Goal: Task Accomplishment & Management: Use online tool/utility

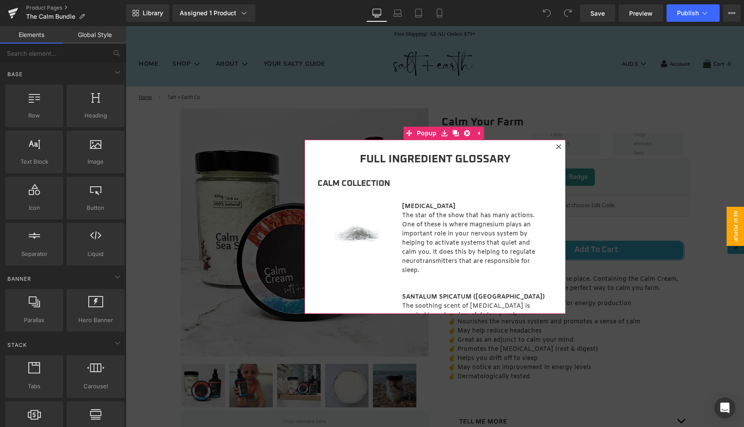
click at [556, 147] on icon at bounding box center [558, 146] width 5 height 5
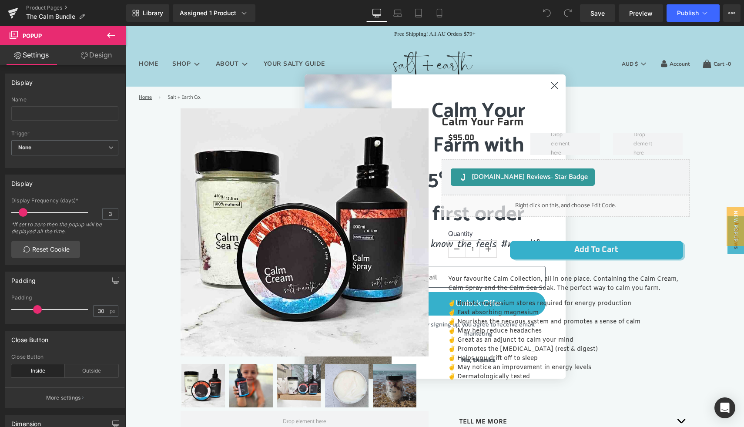
click at [552, 87] on icon "Close dialog" at bounding box center [555, 86] width 6 height 6
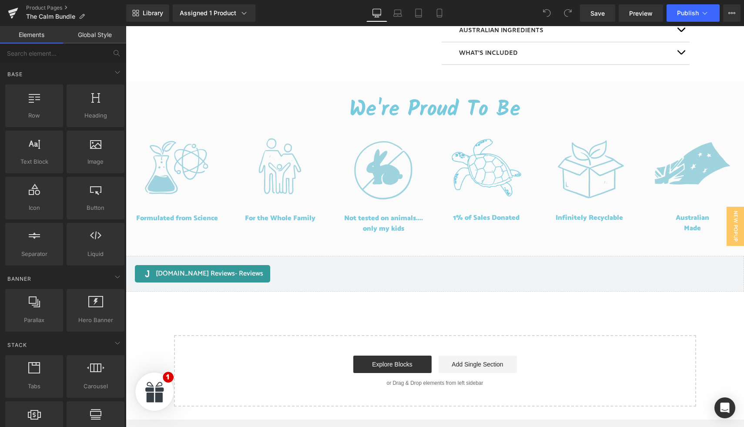
scroll to position [641, 0]
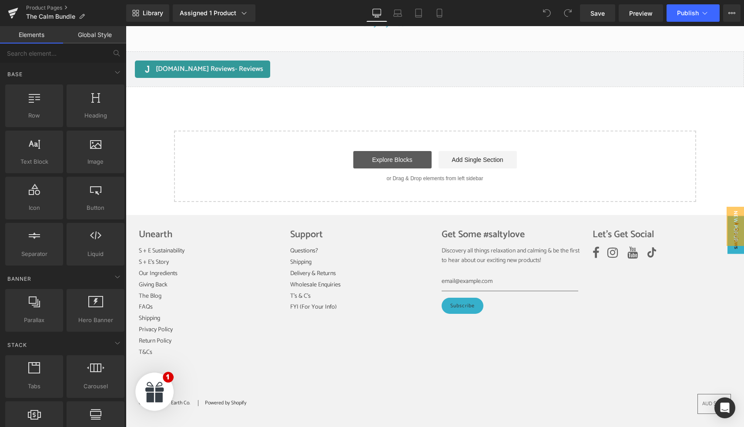
click at [391, 158] on link "Explore Blocks" at bounding box center [393, 159] width 78 height 17
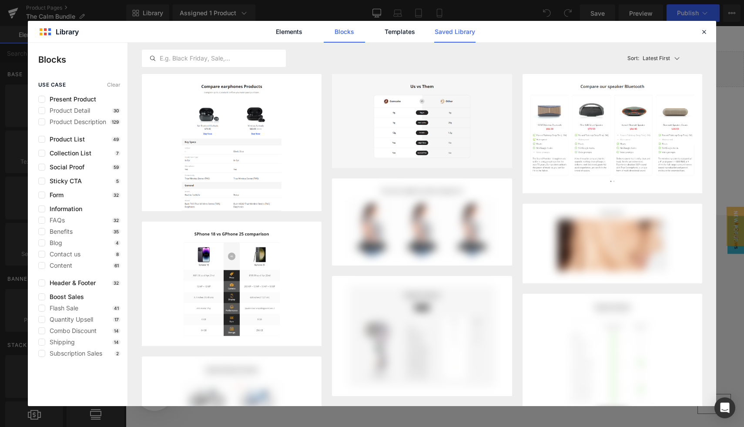
click at [444, 30] on link "Saved Library" at bounding box center [454, 32] width 41 height 22
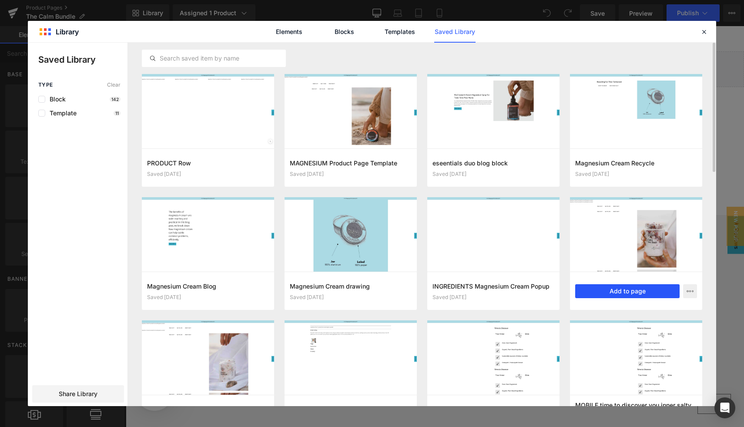
click at [628, 289] on button "Add to page" at bounding box center [628, 291] width 104 height 14
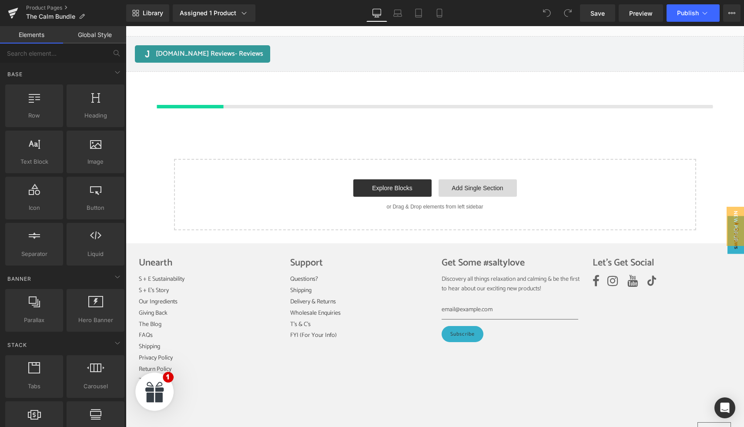
scroll to position [659, 0]
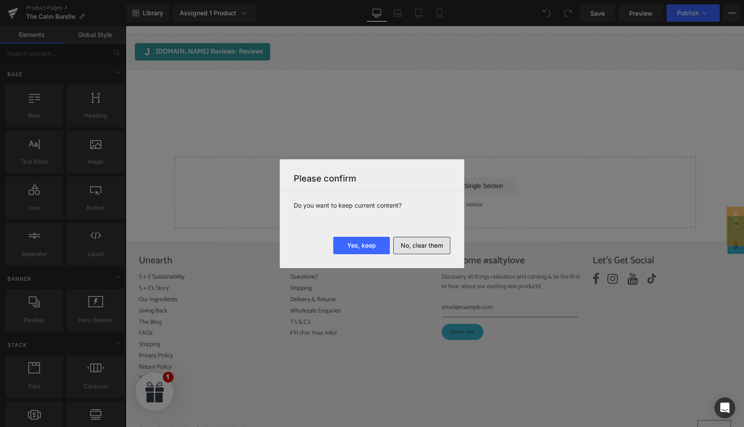
click at [415, 243] on button "No, clear them" at bounding box center [422, 245] width 57 height 17
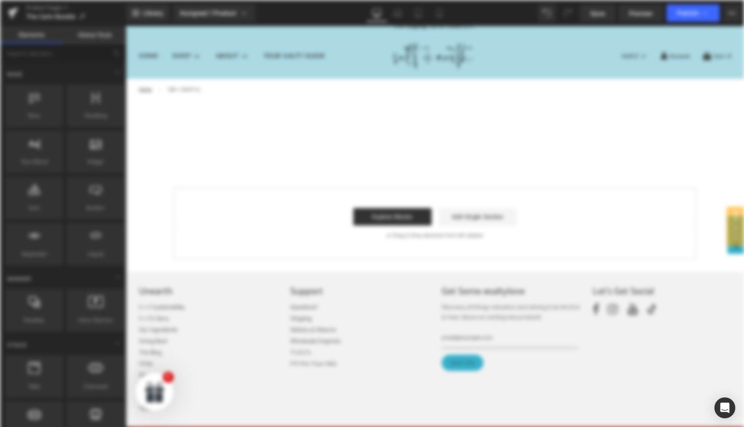
scroll to position [0, 0]
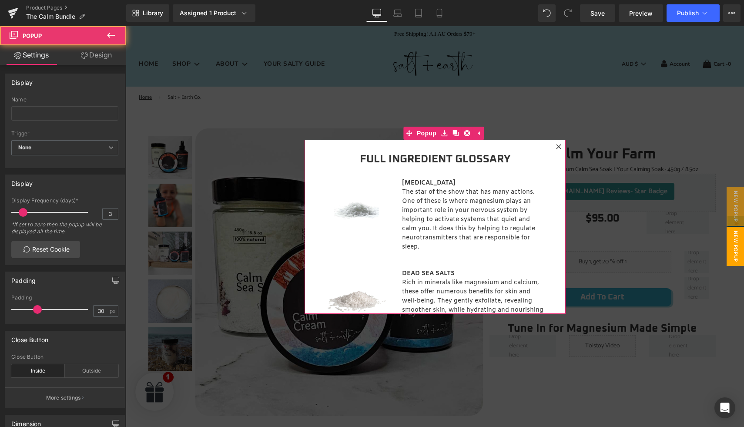
click at [557, 147] on icon at bounding box center [558, 146] width 5 height 5
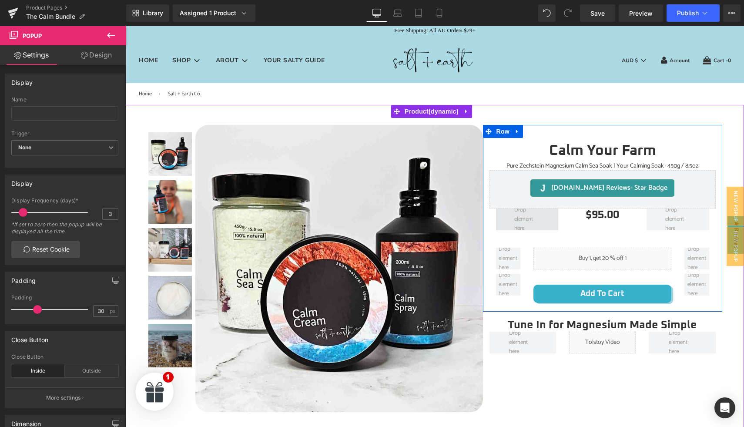
scroll to position [5, 0]
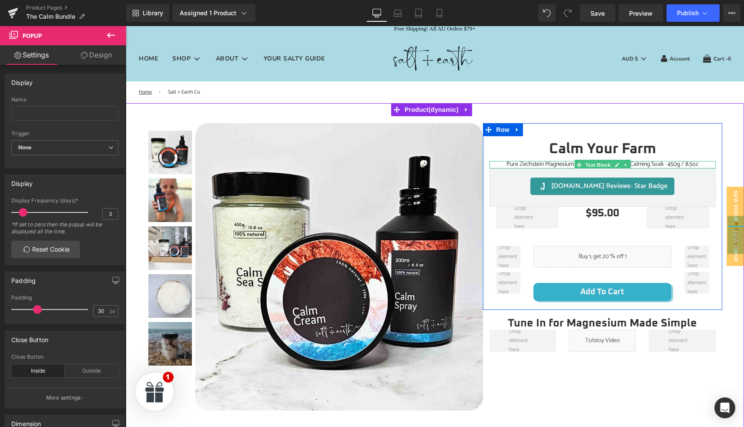
click at [558, 164] on span "Pure Zechstein Magnesium Calm Sea Soak | Your Calming Soak · 450g / 8.5oz" at bounding box center [603, 164] width 192 height 10
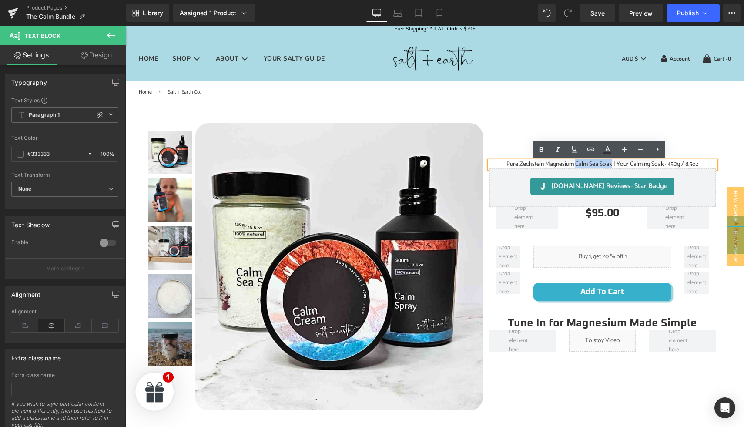
drag, startPoint x: 573, startPoint y: 165, endPoint x: 609, endPoint y: 164, distance: 36.1
click at [609, 164] on span "Pure Zechstein Magnesium Calm Sea Soak | Your Calming Soak · 450g / 8.5oz" at bounding box center [603, 164] width 192 height 10
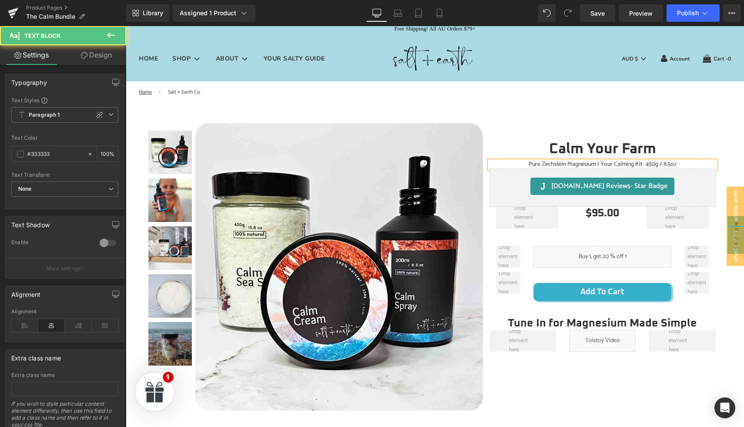
click at [598, 164] on span "Pure Zechstein Magnesium | Your Calming Kit · 450g / 8.5oz" at bounding box center [603, 164] width 148 height 10
copy span "·"
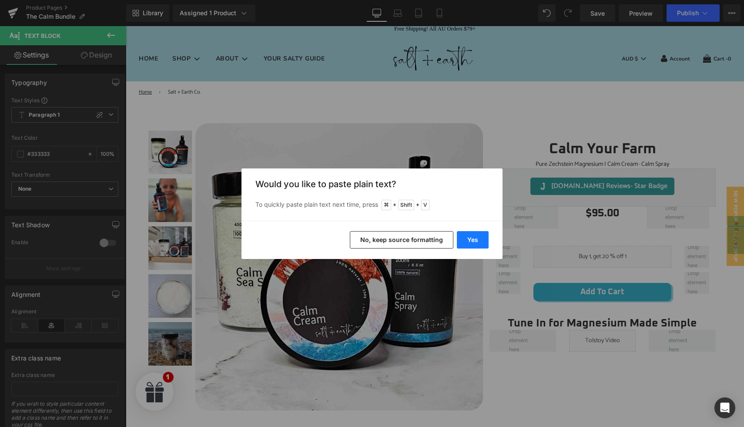
click at [476, 245] on button "Yes" at bounding box center [473, 239] width 32 height 17
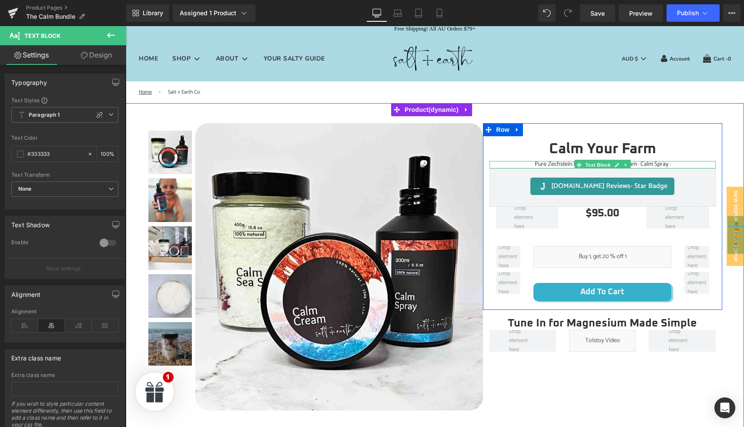
click at [670, 165] on h1 "Pure Zechstein Magnesium | Calm Cream · Calm Spray ·" at bounding box center [603, 164] width 226 height 7
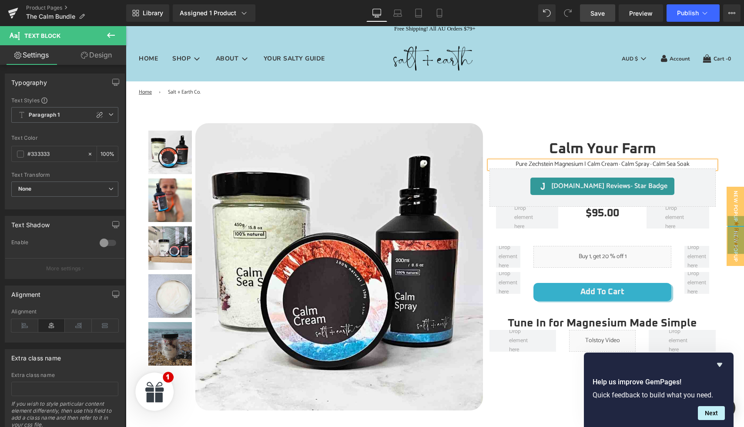
drag, startPoint x: 591, startPoint y: 13, endPoint x: 367, endPoint y: 111, distance: 244.7
click at [591, 13] on link "Save" at bounding box center [597, 12] width 35 height 17
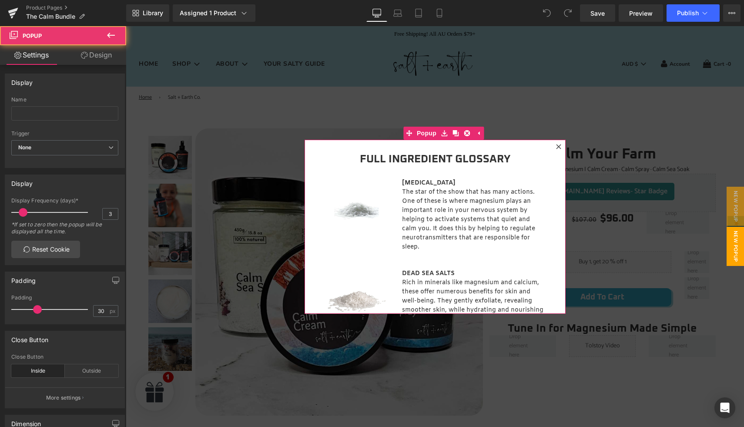
click at [558, 147] on icon at bounding box center [558, 146] width 5 height 5
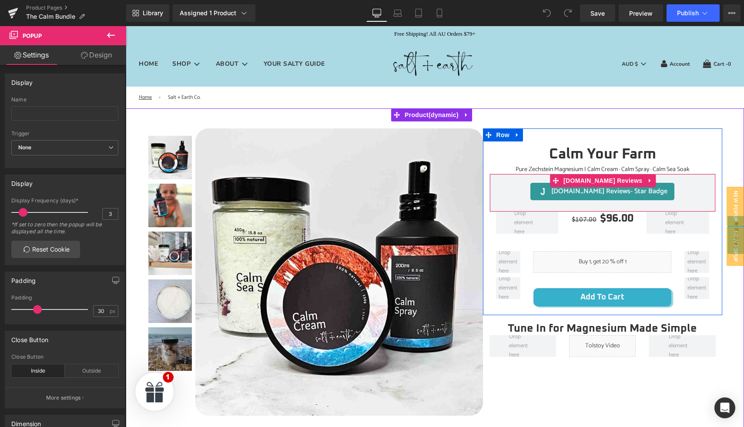
scroll to position [68, 0]
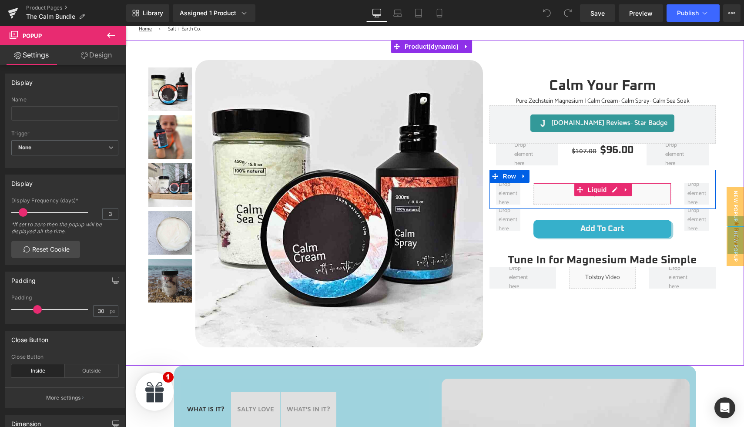
click at [557, 192] on div "Liquid" at bounding box center [603, 194] width 138 height 22
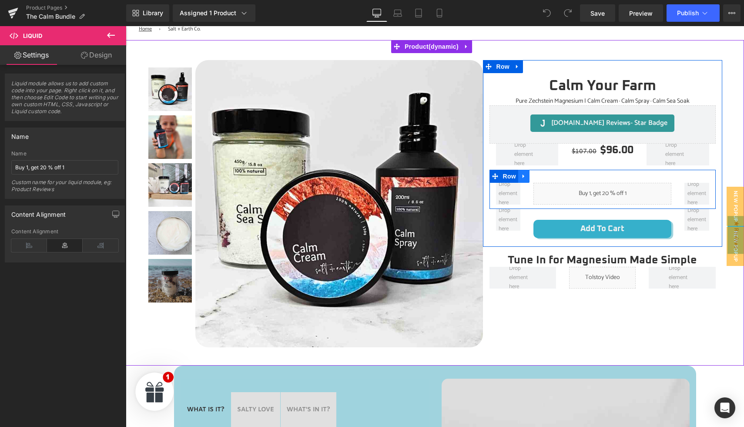
click at [522, 178] on icon at bounding box center [524, 176] width 6 height 7
click at [544, 178] on icon at bounding box center [547, 176] width 6 height 6
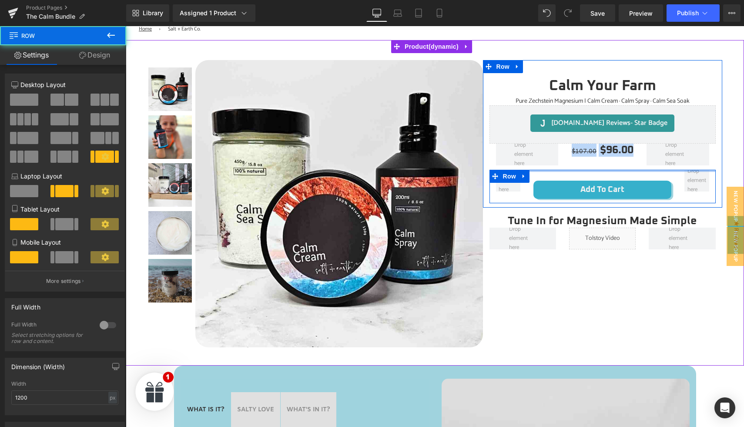
click at [565, 170] on div "Add To Cart (P) Cart Button Row" at bounding box center [603, 187] width 226 height 34
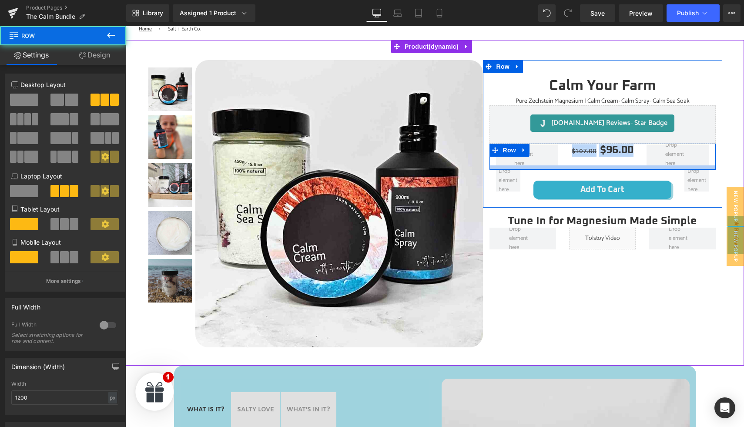
click at [572, 166] on div at bounding box center [603, 167] width 226 height 4
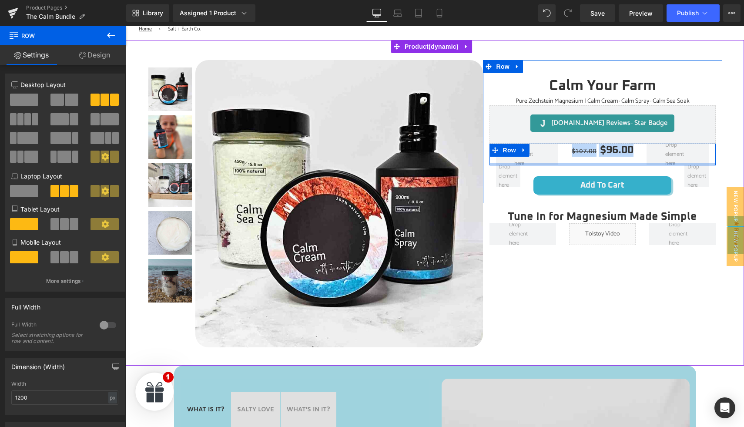
drag, startPoint x: 572, startPoint y: 166, endPoint x: 572, endPoint y: 160, distance: 6.1
click at [572, 160] on div "$107.00 $96.00 (P) Price Row" at bounding box center [603, 155] width 226 height 22
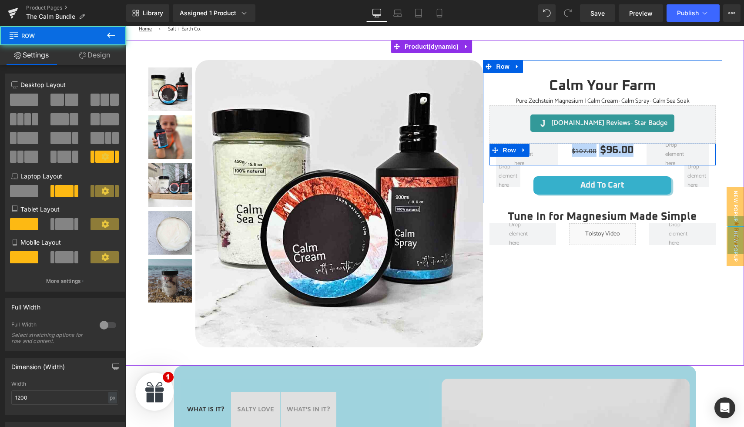
drag, startPoint x: 594, startPoint y: 168, endPoint x: 593, endPoint y: 162, distance: 6.1
click at [593, 162] on div "Calm Your Farm (P) Title Pure Zechstein Magnesium | Calm Cream · Calm Spray · C…" at bounding box center [602, 136] width 239 height 126
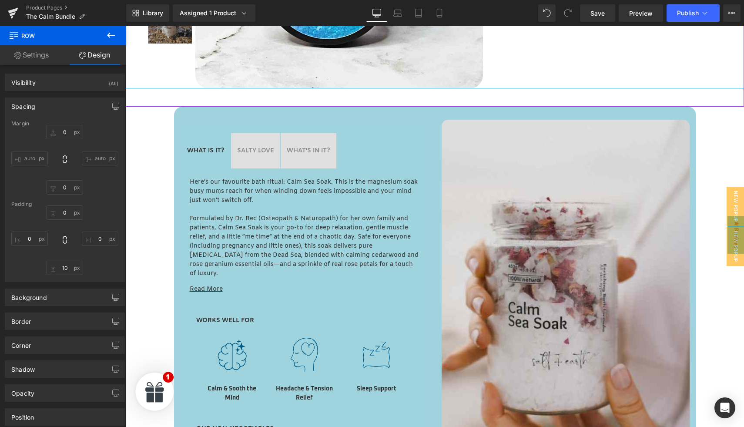
scroll to position [330, 0]
